Goal: Information Seeking & Learning: Learn about a topic

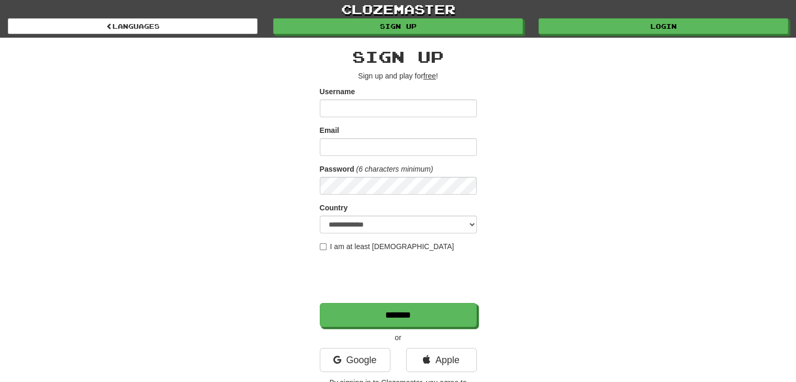
scroll to position [157, 0]
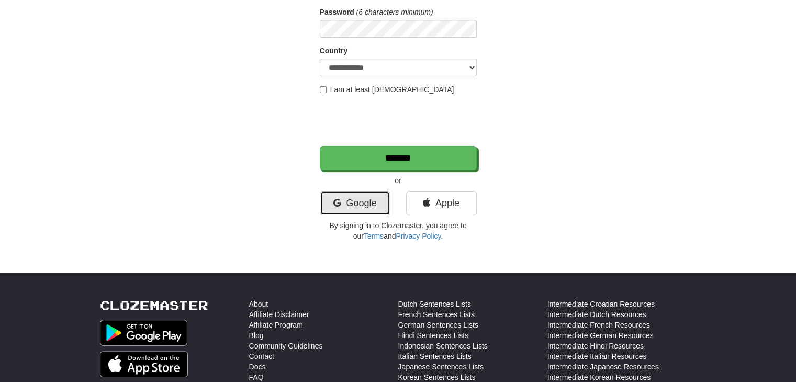
click at [352, 204] on link "Google" at bounding box center [355, 203] width 71 height 24
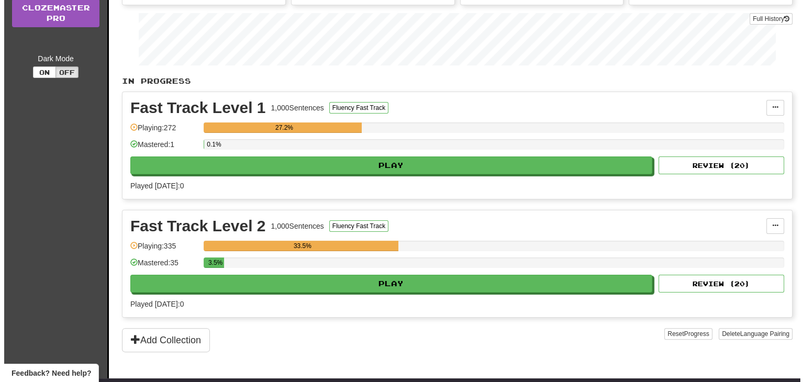
scroll to position [209, 0]
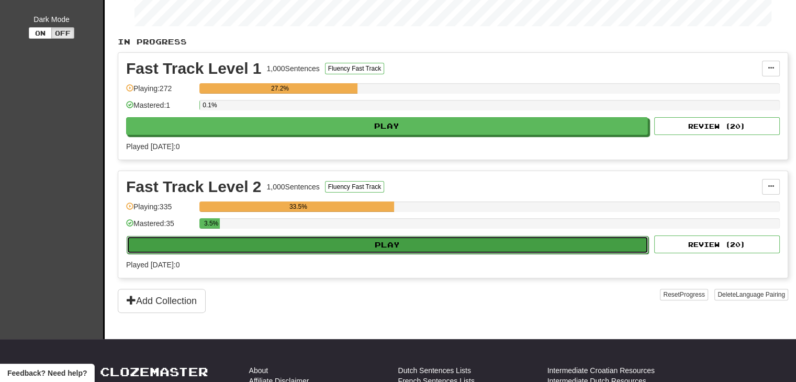
click at [395, 240] on button "Play" at bounding box center [388, 245] width 522 height 18
select select "**"
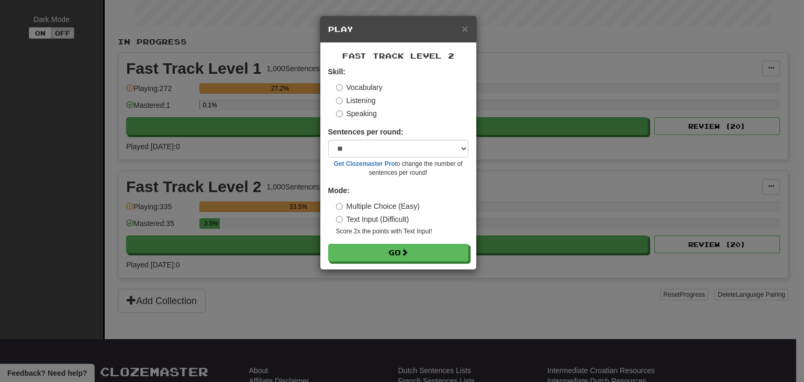
click at [366, 99] on label "Listening" at bounding box center [356, 100] width 40 height 10
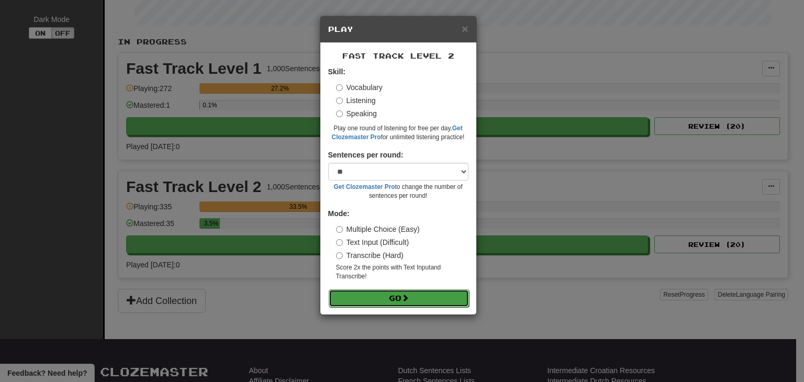
click at [405, 301] on span at bounding box center [404, 297] width 7 height 7
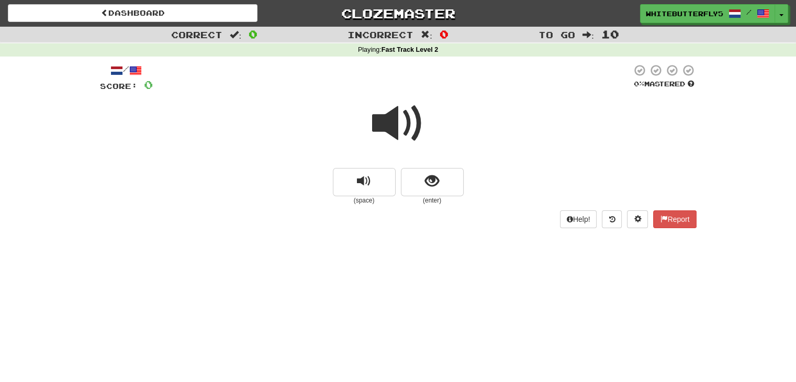
click at [405, 139] on span at bounding box center [398, 123] width 52 height 52
click at [447, 188] on button "show sentence" at bounding box center [432, 182] width 63 height 28
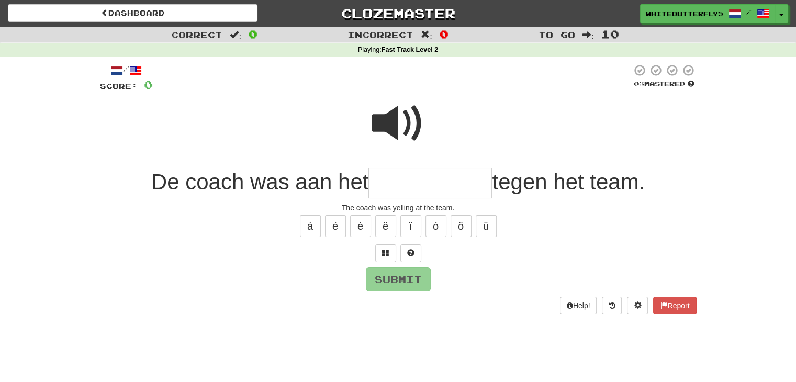
click at [383, 189] on input "text" at bounding box center [429, 183] width 123 height 31
click at [393, 134] on span at bounding box center [398, 123] width 52 height 52
click at [412, 201] on div "/ Score: 0 0 % Mastered De coach was aan het tegen het team. The coach was yell…" at bounding box center [398, 189] width 596 height 251
click at [419, 184] on input "text" at bounding box center [429, 183] width 123 height 31
click at [387, 227] on button "ë" at bounding box center [385, 226] width 21 height 22
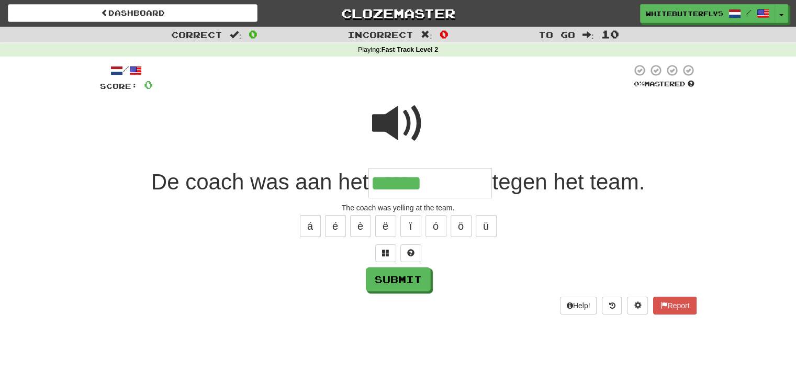
click at [403, 111] on span at bounding box center [398, 123] width 52 height 52
click at [446, 195] on input "******" at bounding box center [429, 183] width 123 height 31
click at [408, 277] on button "Submit" at bounding box center [398, 280] width 65 height 24
type input "**********"
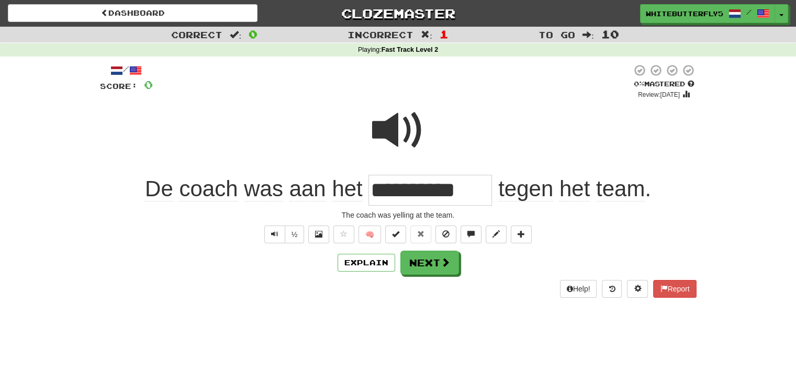
click at [405, 110] on span at bounding box center [398, 130] width 52 height 52
click at [389, 115] on span at bounding box center [398, 130] width 52 height 52
click at [409, 126] on span at bounding box center [398, 130] width 52 height 52
click at [404, 137] on span at bounding box center [398, 130] width 52 height 52
click at [457, 269] on button "Next" at bounding box center [430, 263] width 59 height 24
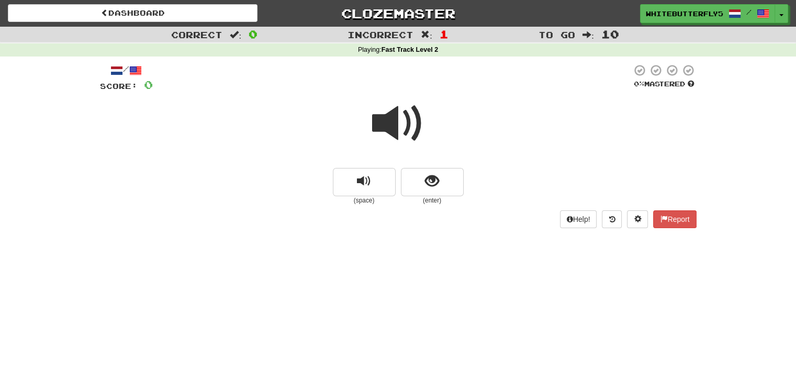
click at [416, 112] on span at bounding box center [398, 123] width 52 height 52
click at [431, 172] on button "show sentence" at bounding box center [432, 182] width 63 height 28
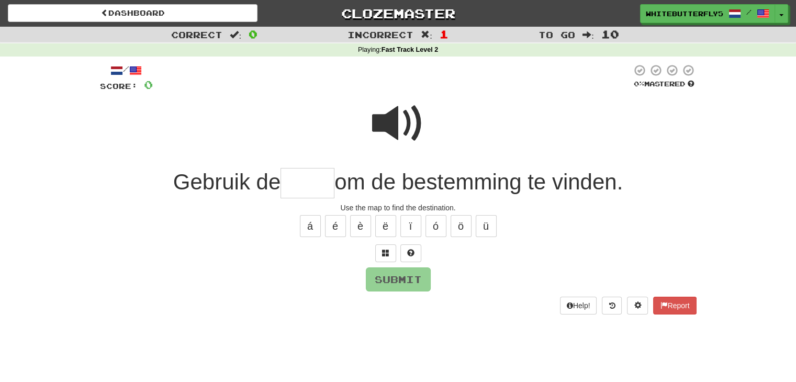
click at [312, 178] on input "text" at bounding box center [307, 183] width 54 height 31
type input "*****"
click at [412, 283] on button "Submit" at bounding box center [398, 280] width 65 height 24
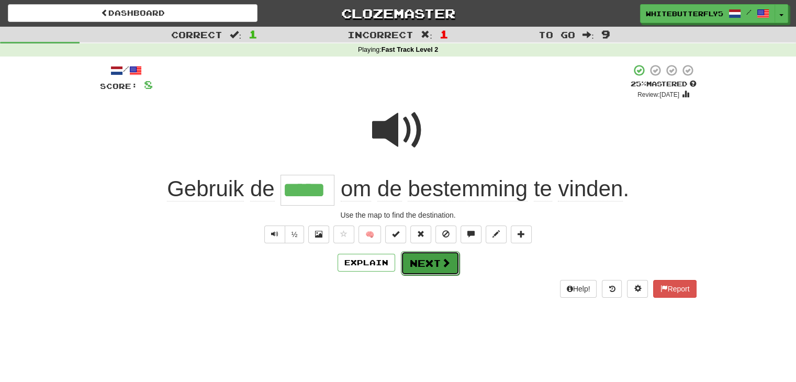
click at [434, 261] on button "Next" at bounding box center [430, 263] width 59 height 24
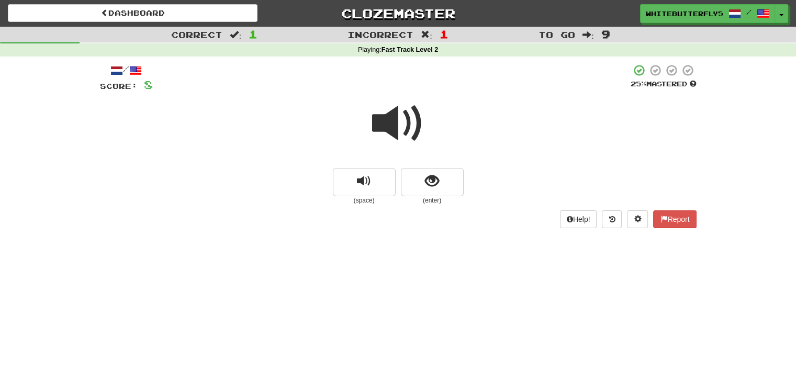
click at [406, 129] on span at bounding box center [398, 123] width 52 height 52
click at [431, 185] on span "show sentence" at bounding box center [432, 181] width 14 height 14
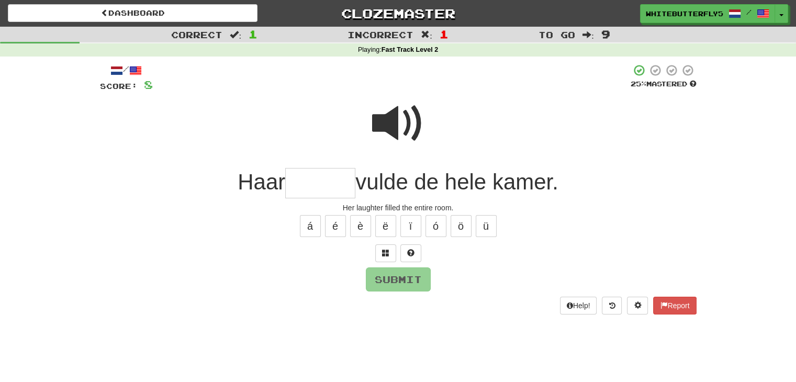
click at [383, 112] on span at bounding box center [398, 123] width 52 height 52
click at [322, 188] on input "text" at bounding box center [320, 183] width 70 height 31
type input "******"
click at [402, 285] on button "Submit" at bounding box center [398, 280] width 65 height 24
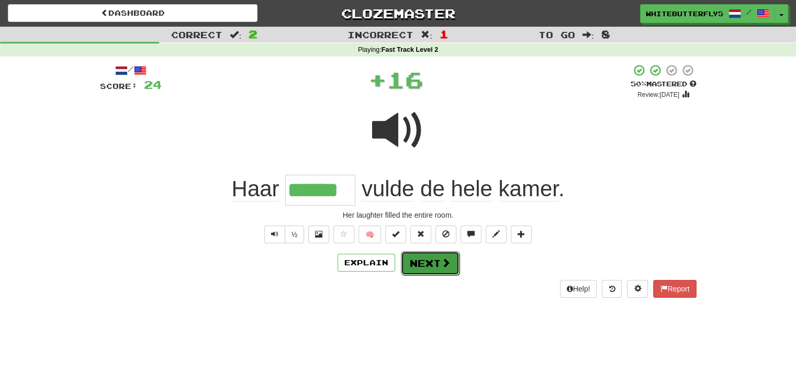
click at [433, 266] on button "Next" at bounding box center [430, 263] width 59 height 24
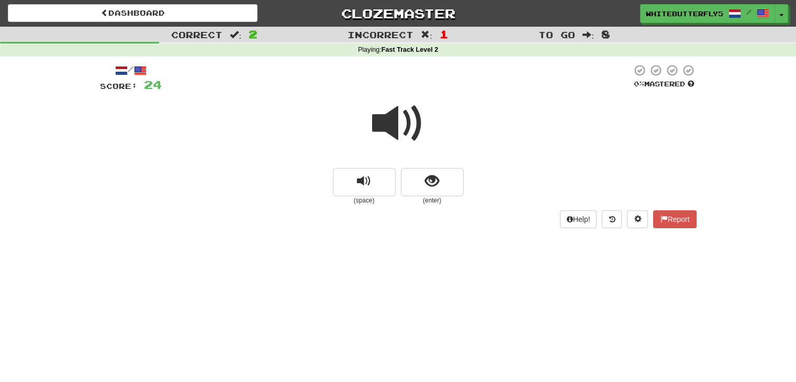
click at [400, 124] on span at bounding box center [398, 123] width 52 height 52
click at [402, 122] on span at bounding box center [398, 123] width 52 height 52
click at [444, 191] on button "show sentence" at bounding box center [432, 182] width 63 height 28
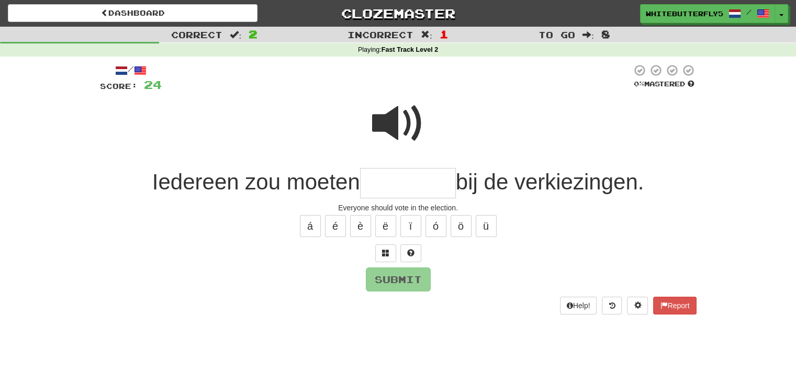
click at [392, 115] on span at bounding box center [398, 123] width 52 height 52
click at [389, 192] on input "text" at bounding box center [408, 183] width 96 height 31
type input "*******"
click at [401, 130] on span at bounding box center [398, 123] width 52 height 52
click at [613, 182] on span "bij de verkiezingen." at bounding box center [550, 182] width 188 height 25
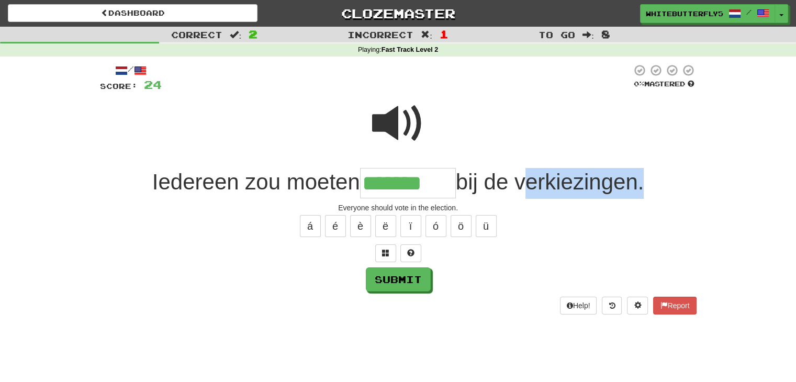
click at [613, 182] on span "bij de verkiezingen." at bounding box center [550, 182] width 188 height 25
copy span "verkiezingen"
click at [408, 271] on button "Submit" at bounding box center [398, 280] width 65 height 24
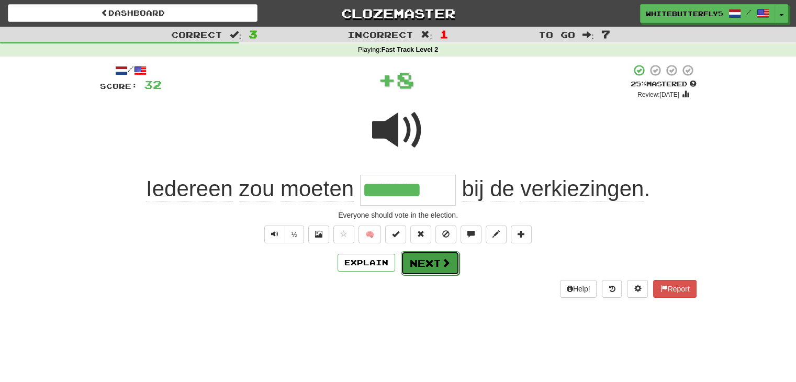
click at [426, 264] on button "Next" at bounding box center [430, 263] width 59 height 24
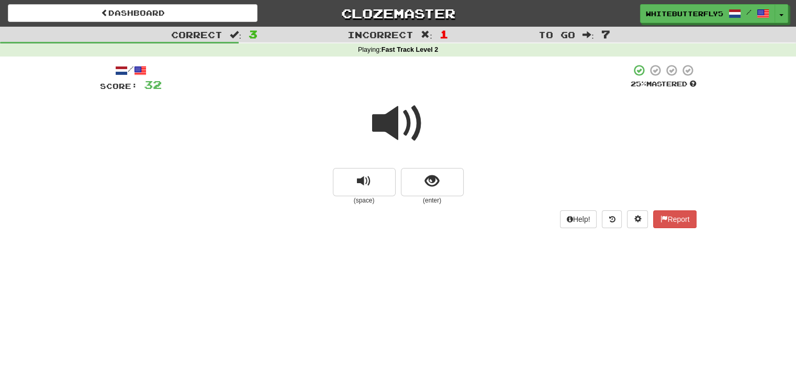
click at [396, 127] on span at bounding box center [398, 123] width 52 height 52
click at [442, 199] on small "(enter)" at bounding box center [432, 200] width 63 height 9
click at [442, 185] on button "show sentence" at bounding box center [432, 182] width 63 height 28
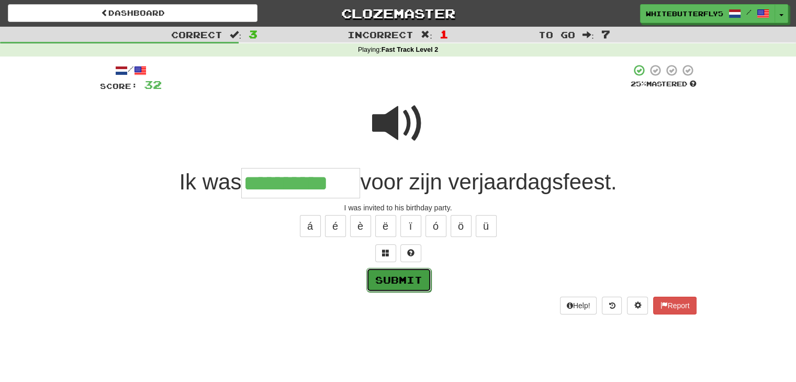
click at [409, 283] on button "Submit" at bounding box center [398, 280] width 65 height 24
click at [346, 181] on input "**********" at bounding box center [300, 183] width 119 height 31
click at [309, 184] on input "**********" at bounding box center [300, 183] width 119 height 31
click at [354, 186] on input "**********" at bounding box center [300, 183] width 119 height 31
type input "**********"
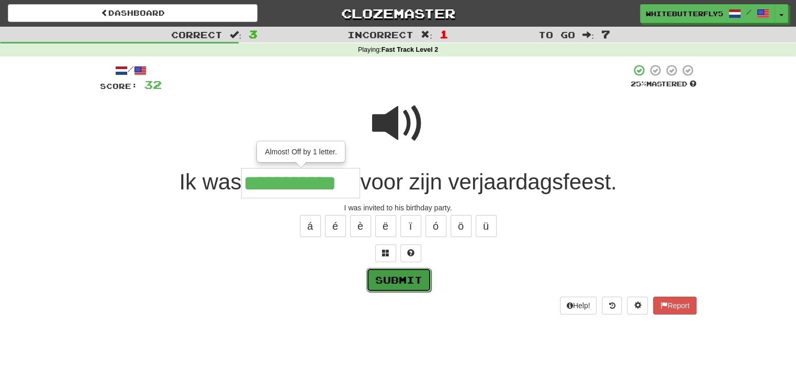
click at [381, 274] on button "Submit" at bounding box center [398, 280] width 65 height 24
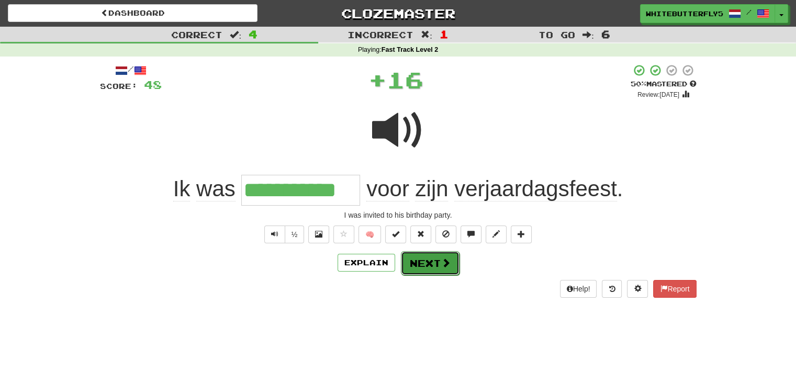
click at [432, 263] on button "Next" at bounding box center [430, 263] width 59 height 24
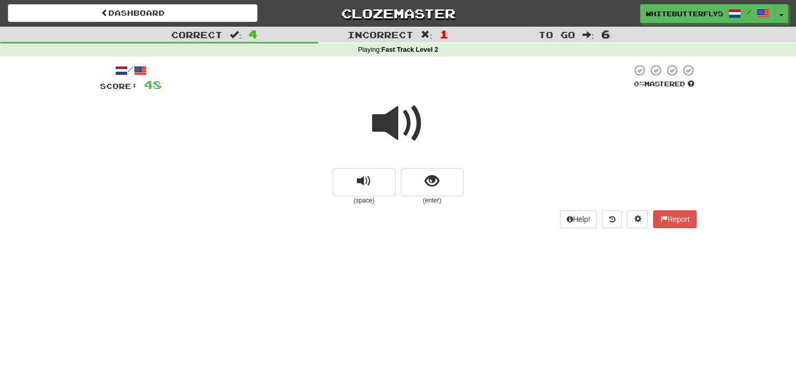
click at [391, 120] on span at bounding box center [398, 123] width 52 height 52
click at [437, 174] on span "show sentence" at bounding box center [432, 181] width 14 height 14
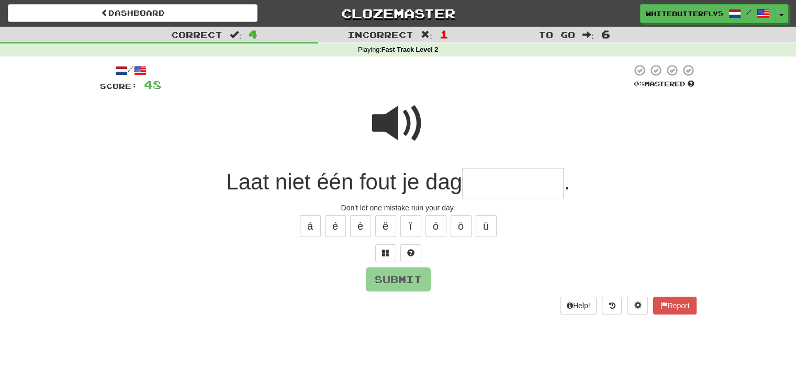
click at [406, 116] on span at bounding box center [398, 123] width 52 height 52
click at [521, 184] on input "text" at bounding box center [512, 183] width 101 height 31
type input "*********"
click at [410, 120] on span at bounding box center [398, 123] width 52 height 52
click at [414, 276] on button "Submit" at bounding box center [398, 280] width 65 height 24
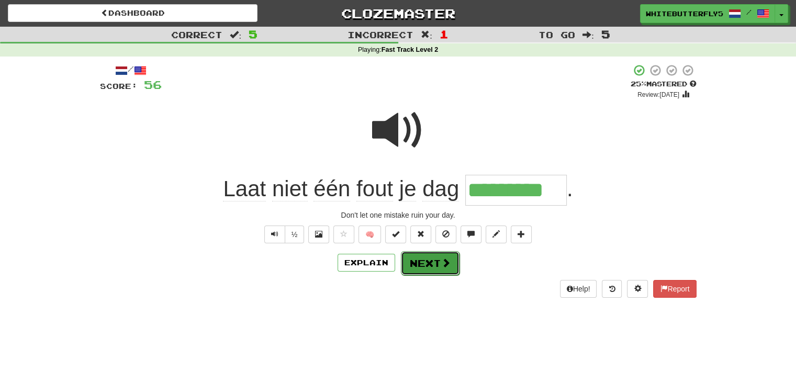
click at [436, 268] on button "Next" at bounding box center [430, 263] width 59 height 24
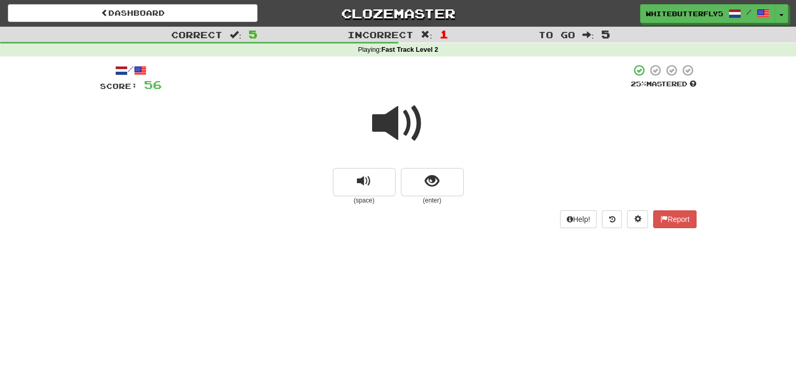
drag, startPoint x: 449, startPoint y: 155, endPoint x: 448, endPoint y: 165, distance: 9.5
click at [448, 155] on div at bounding box center [398, 130] width 596 height 75
click at [445, 180] on button "show sentence" at bounding box center [432, 182] width 63 height 28
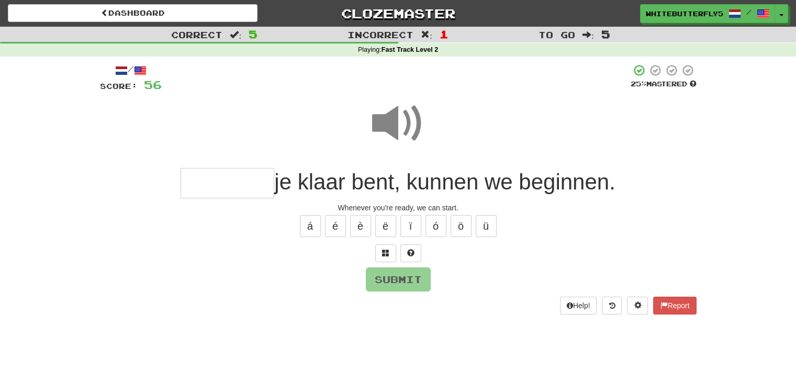
click at [257, 183] on input "text" at bounding box center [227, 183] width 94 height 31
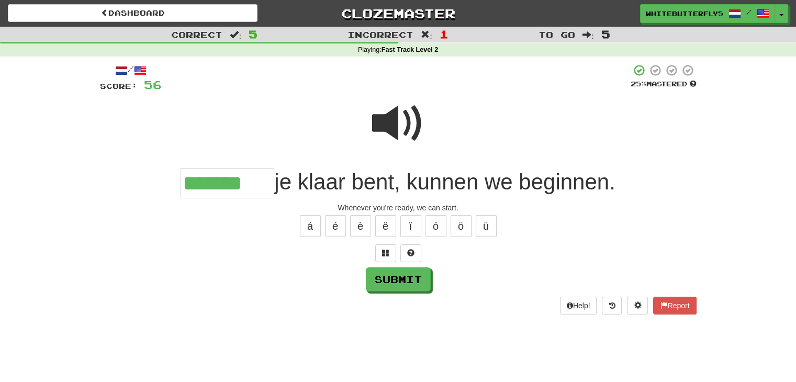
type input "*******"
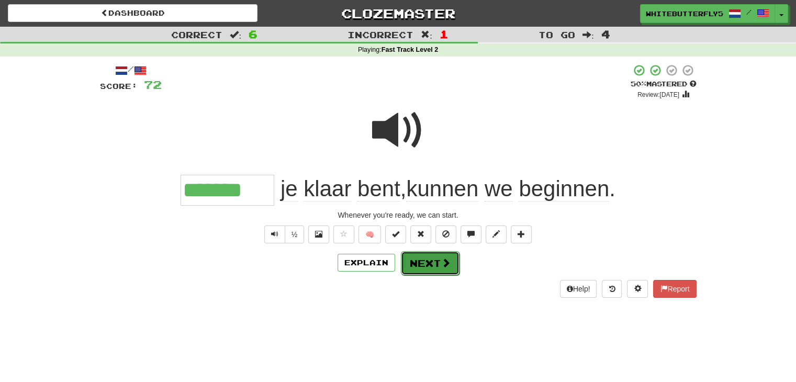
click at [430, 260] on button "Next" at bounding box center [430, 263] width 59 height 24
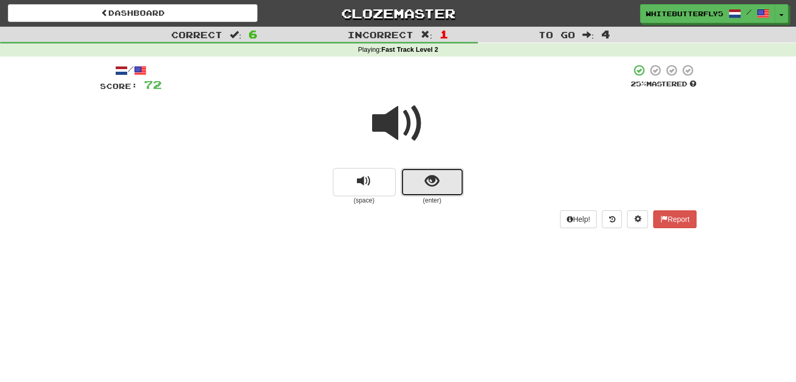
click at [439, 194] on button "show sentence" at bounding box center [432, 182] width 63 height 28
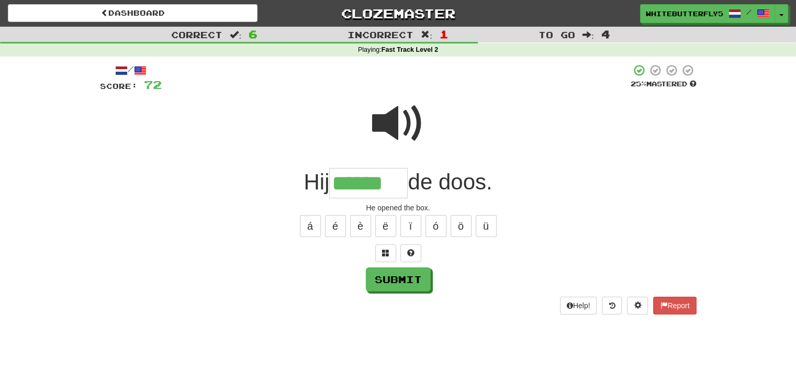
type input "******"
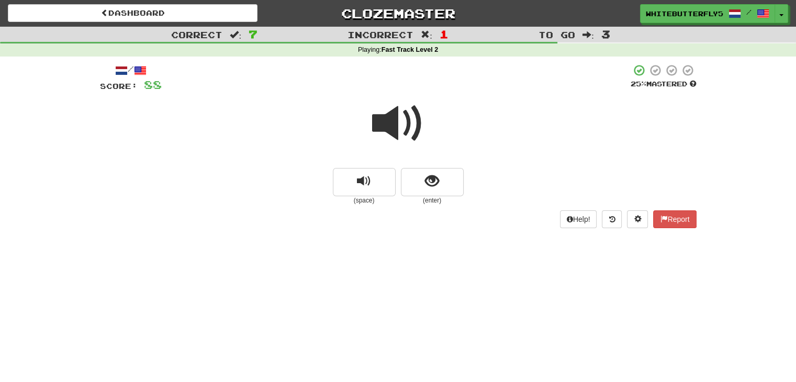
click at [408, 129] on span at bounding box center [398, 123] width 52 height 52
click at [427, 176] on span "show sentence" at bounding box center [432, 181] width 14 height 14
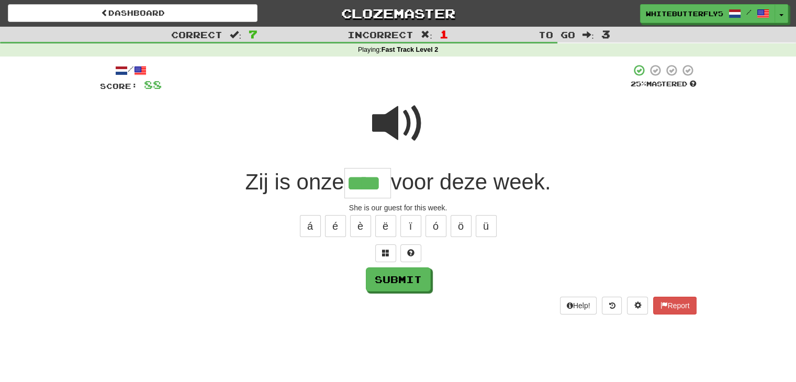
type input "****"
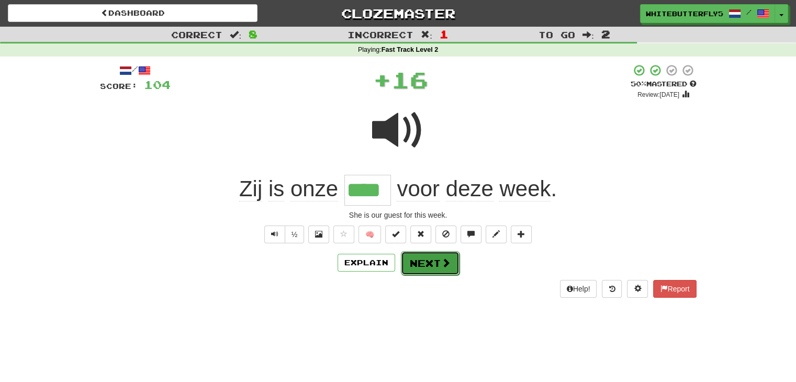
click at [428, 266] on button "Next" at bounding box center [430, 263] width 59 height 24
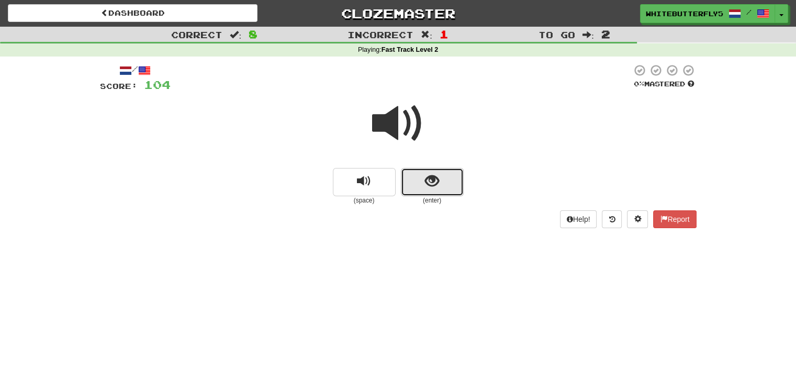
click at [429, 191] on button "show sentence" at bounding box center [432, 182] width 63 height 28
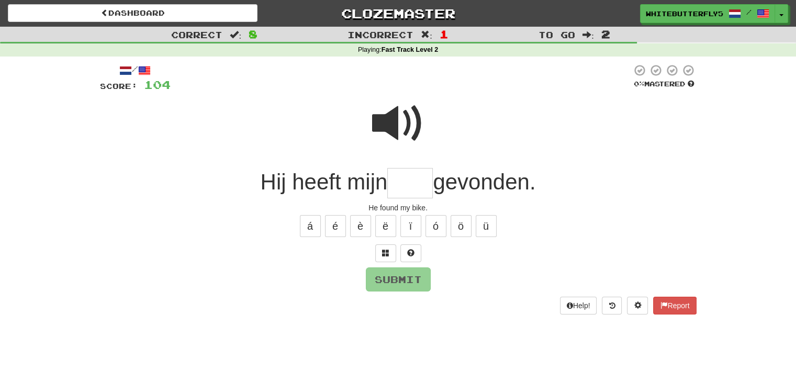
click at [405, 185] on input "text" at bounding box center [410, 183] width 46 height 31
type input "*****"
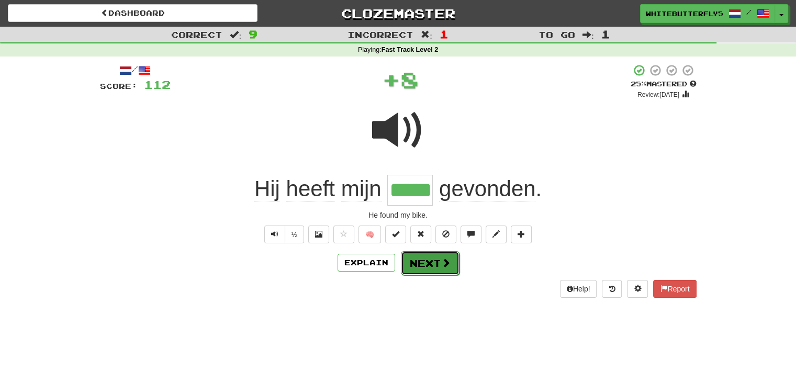
click at [435, 258] on button "Next" at bounding box center [430, 263] width 59 height 24
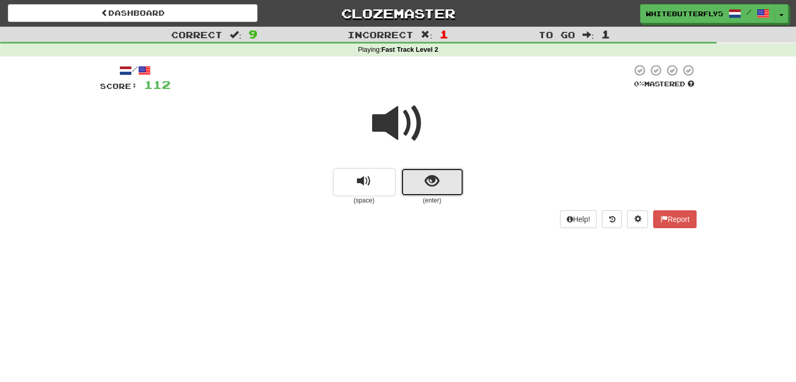
click at [444, 183] on button "show sentence" at bounding box center [432, 182] width 63 height 28
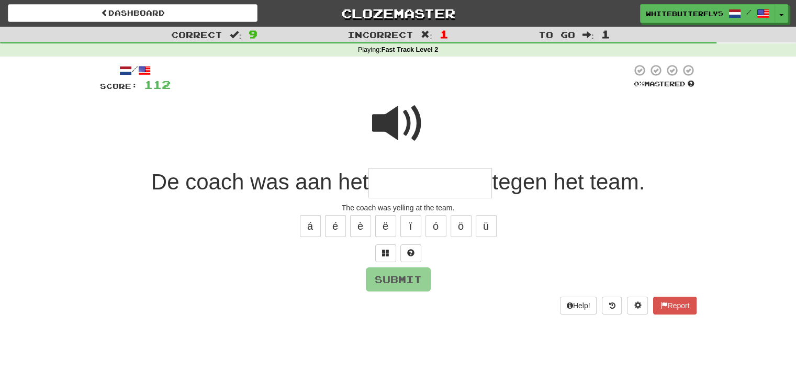
click at [397, 187] on input "text" at bounding box center [429, 183] width 123 height 31
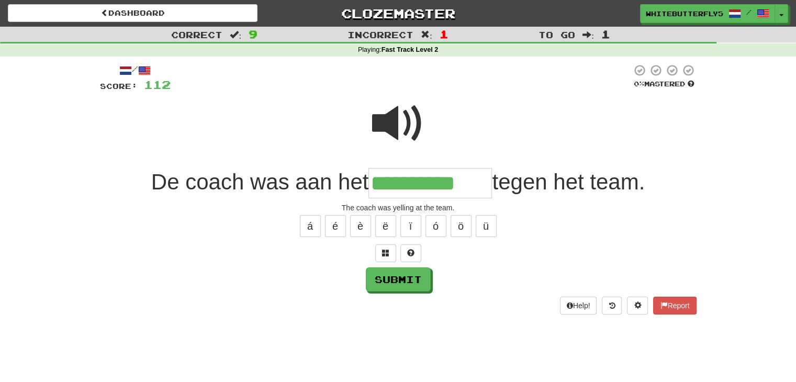
type input "**********"
